Goal: Transaction & Acquisition: Purchase product/service

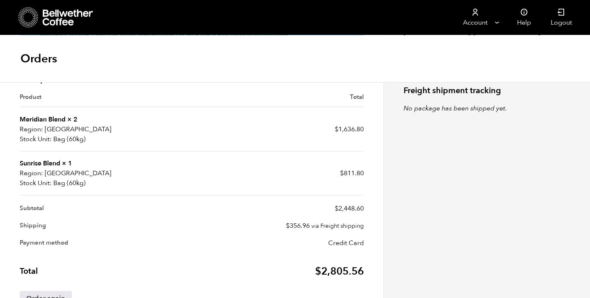
scroll to position [257, 0]
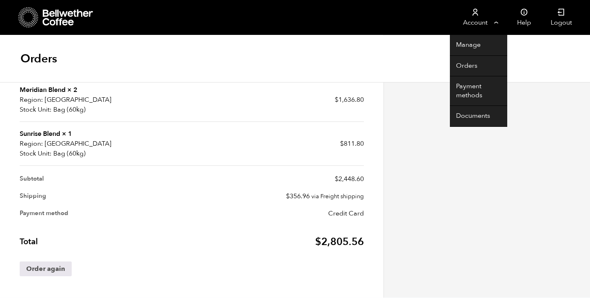
click at [476, 23] on link "Account" at bounding box center [475, 17] width 50 height 35
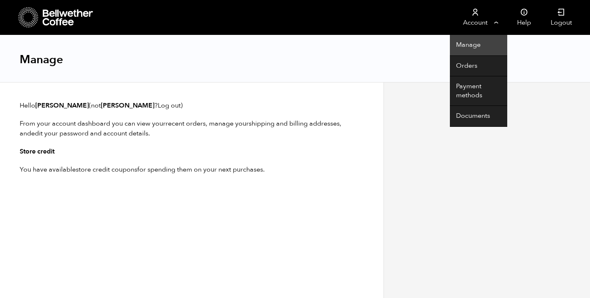
click at [465, 43] on link "Manage" at bounding box center [478, 45] width 57 height 21
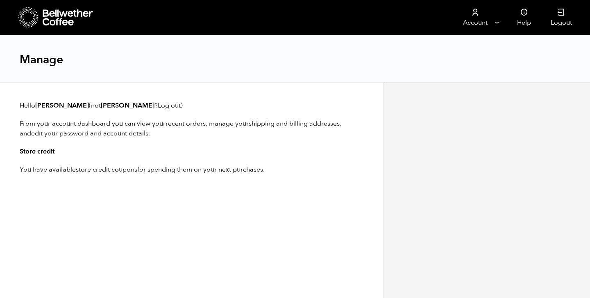
click at [64, 20] on icon at bounding box center [68, 17] width 51 height 16
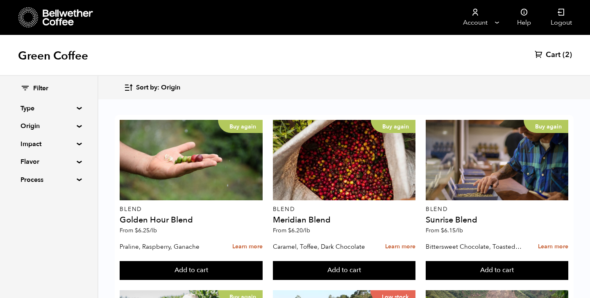
click at [561, 57] on link "Cart (2)" at bounding box center [553, 55] width 37 height 10
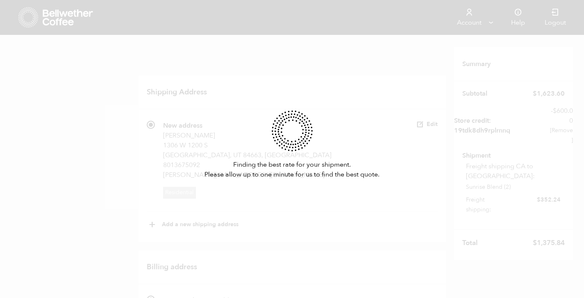
scroll to position [422, 0]
